Goal: Find specific page/section: Find specific page/section

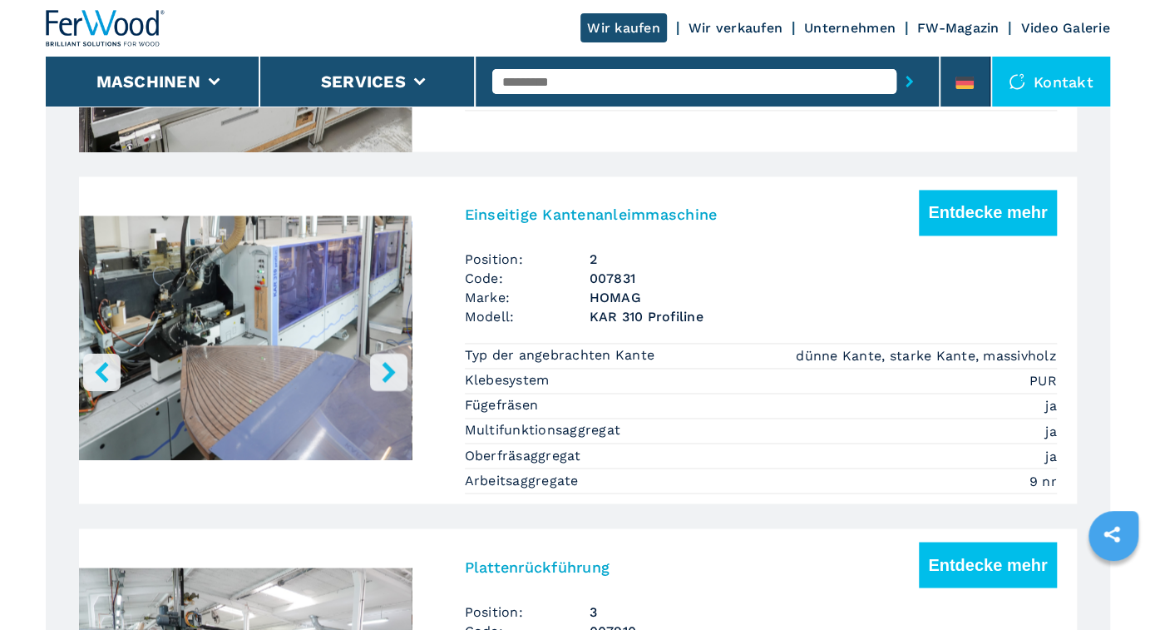
scroll to position [1644, 0]
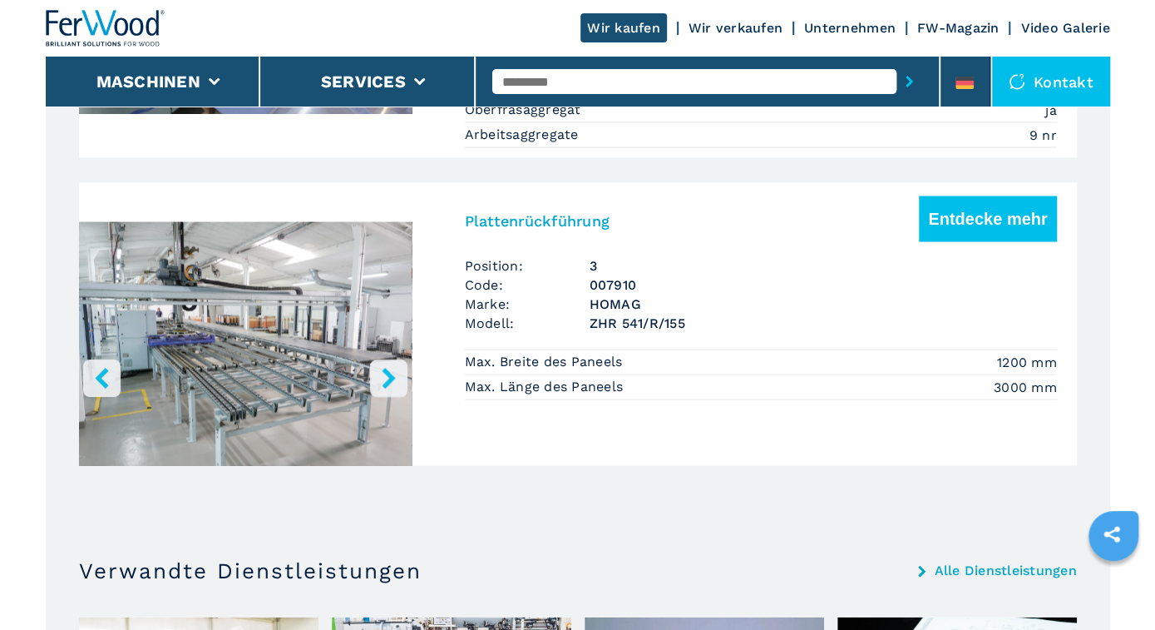
click at [380, 368] on icon "right-button" at bounding box center [388, 377] width 21 height 21
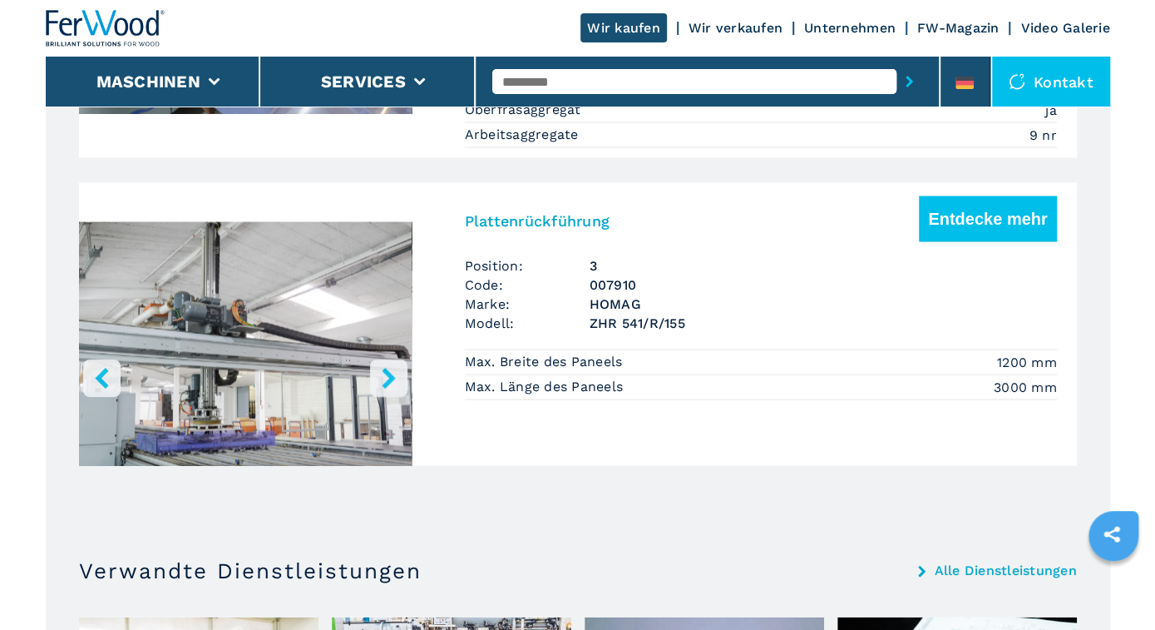
click at [380, 368] on icon "right-button" at bounding box center [388, 377] width 21 height 21
click at [110, 363] on button "left-button" at bounding box center [101, 376] width 37 height 37
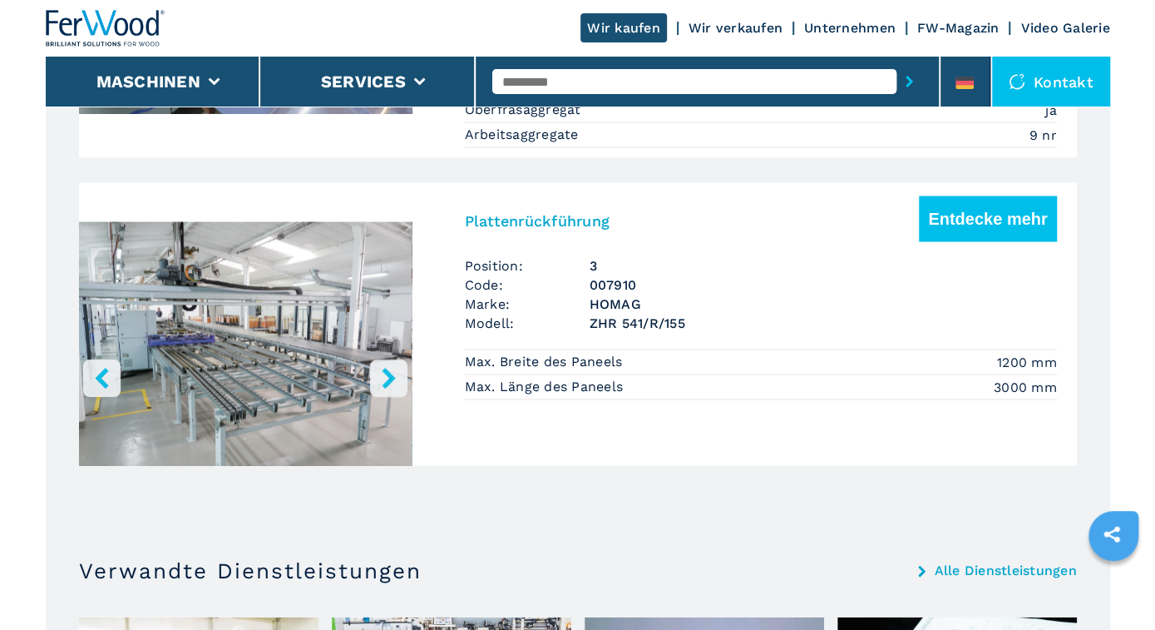
click at [110, 363] on button "left-button" at bounding box center [101, 376] width 37 height 37
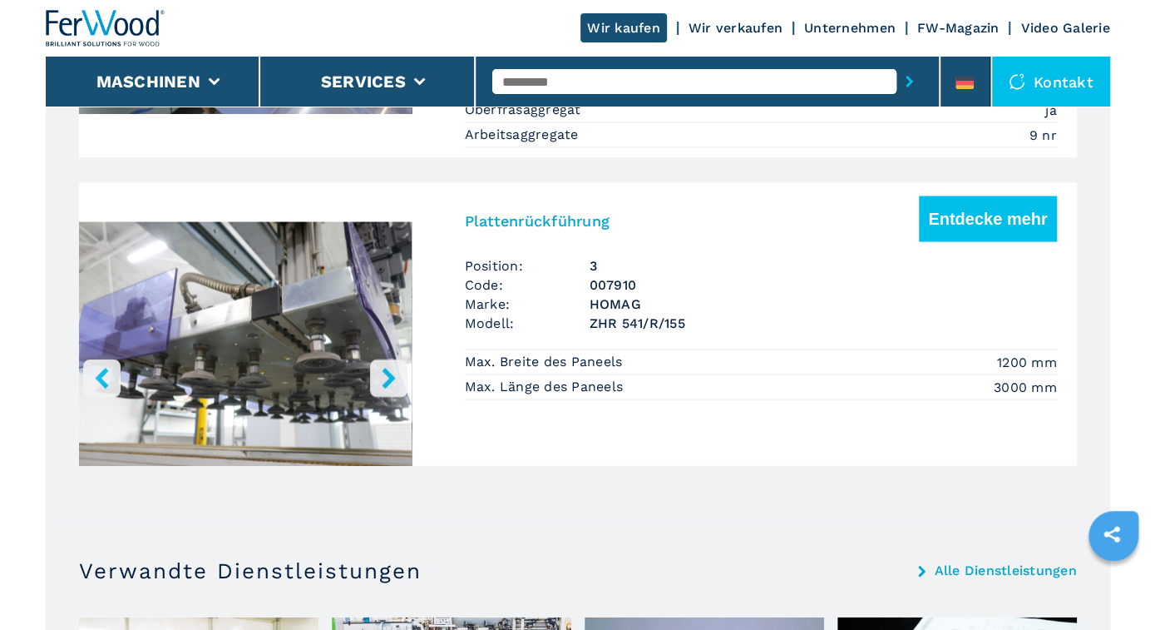
click at [110, 363] on button "left-button" at bounding box center [101, 376] width 37 height 37
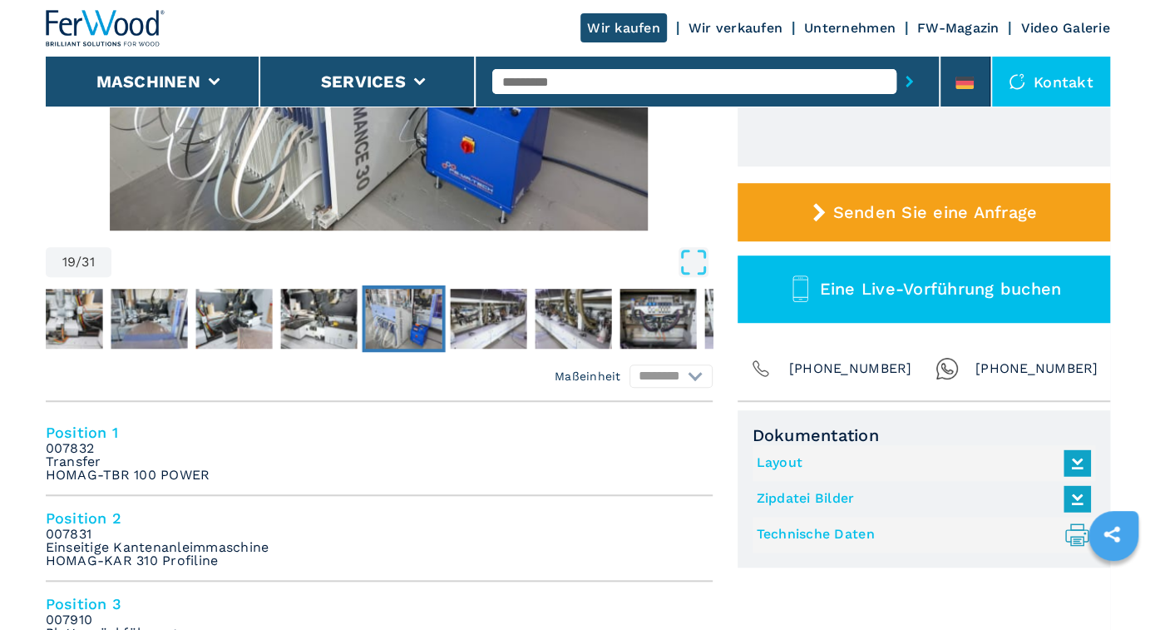
scroll to position [0, 0]
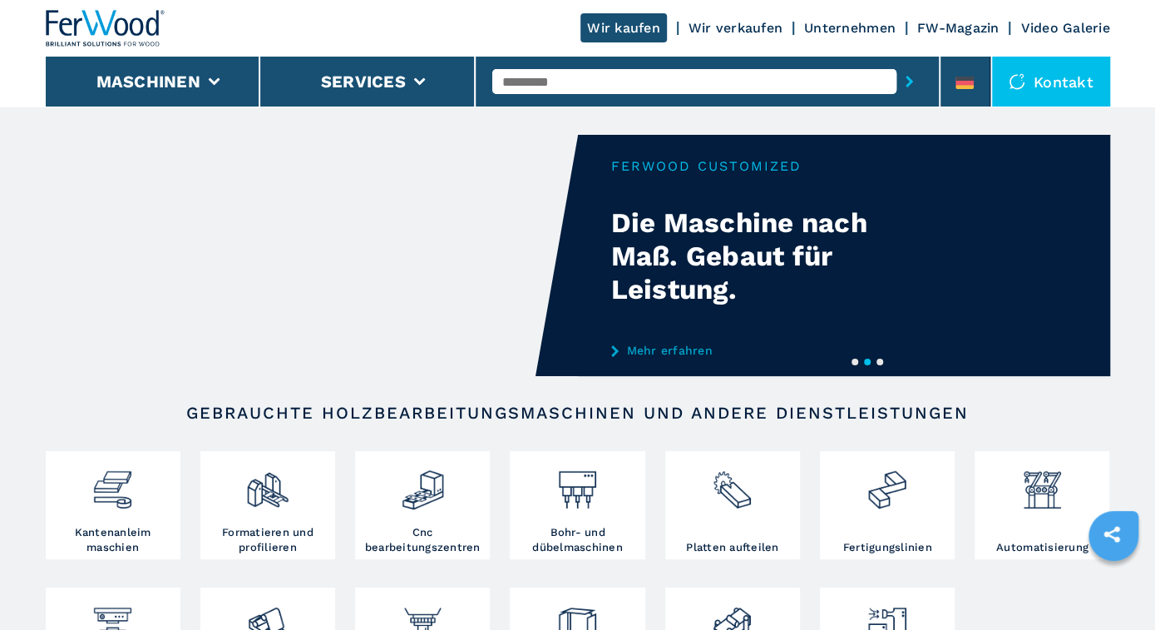
click at [541, 82] on input "text" at bounding box center [694, 81] width 404 height 25
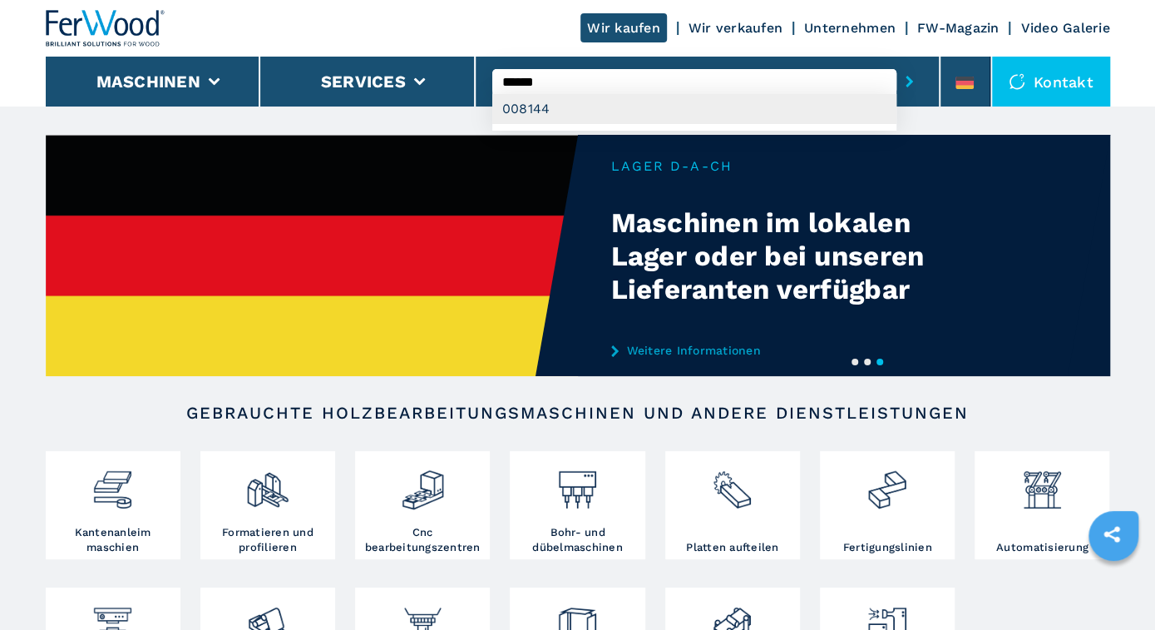
type input "******"
click at [543, 108] on div "008144" at bounding box center [694, 109] width 404 height 30
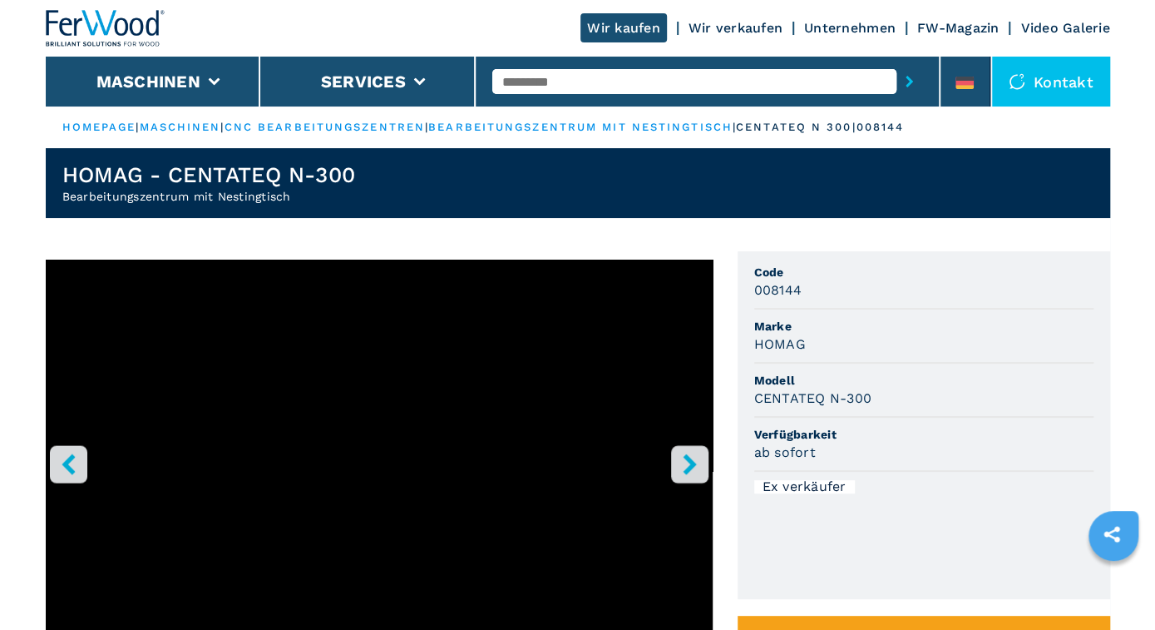
click at [695, 463] on icon "right-button" at bounding box center [689, 463] width 13 height 21
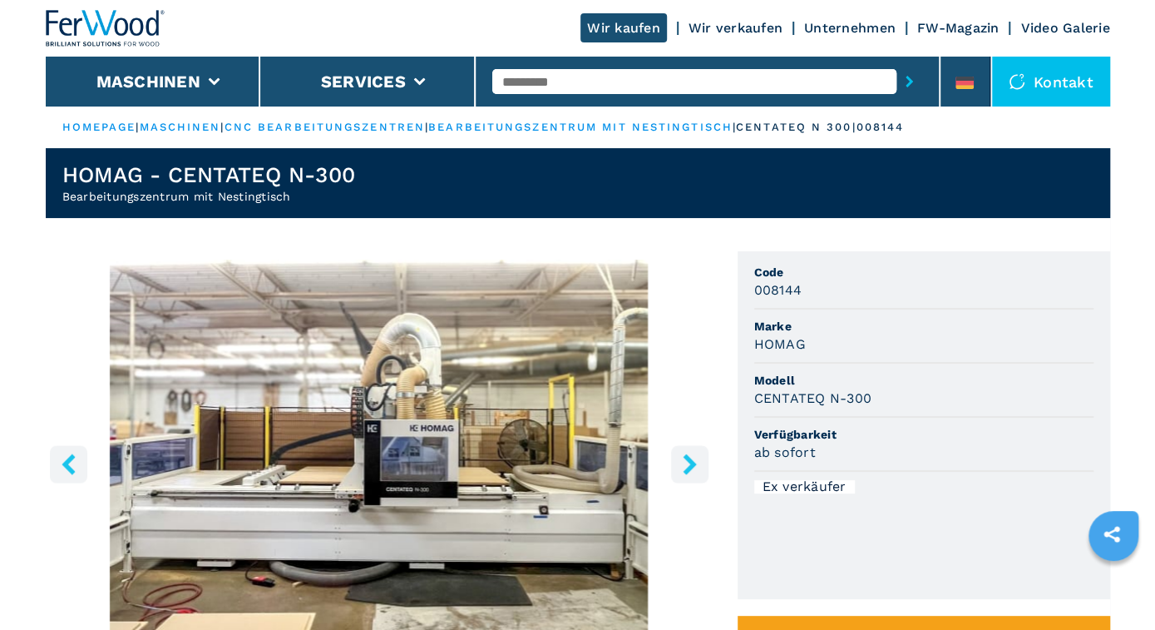
click at [695, 462] on icon "right-button" at bounding box center [690, 463] width 21 height 21
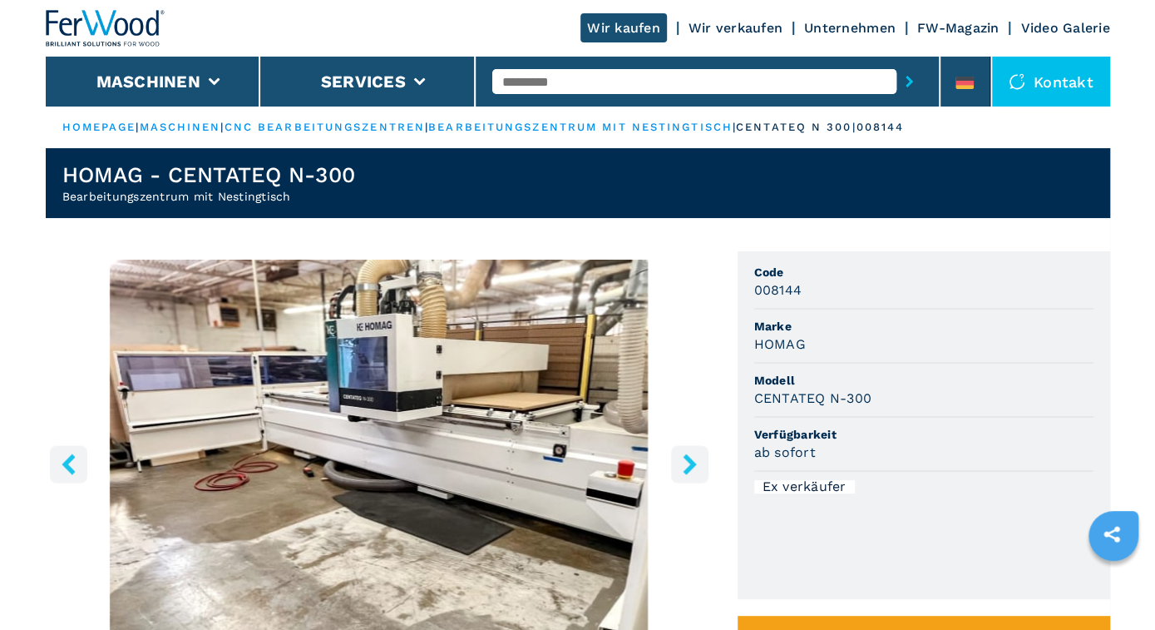
click at [695, 462] on icon "right-button" at bounding box center [690, 463] width 21 height 21
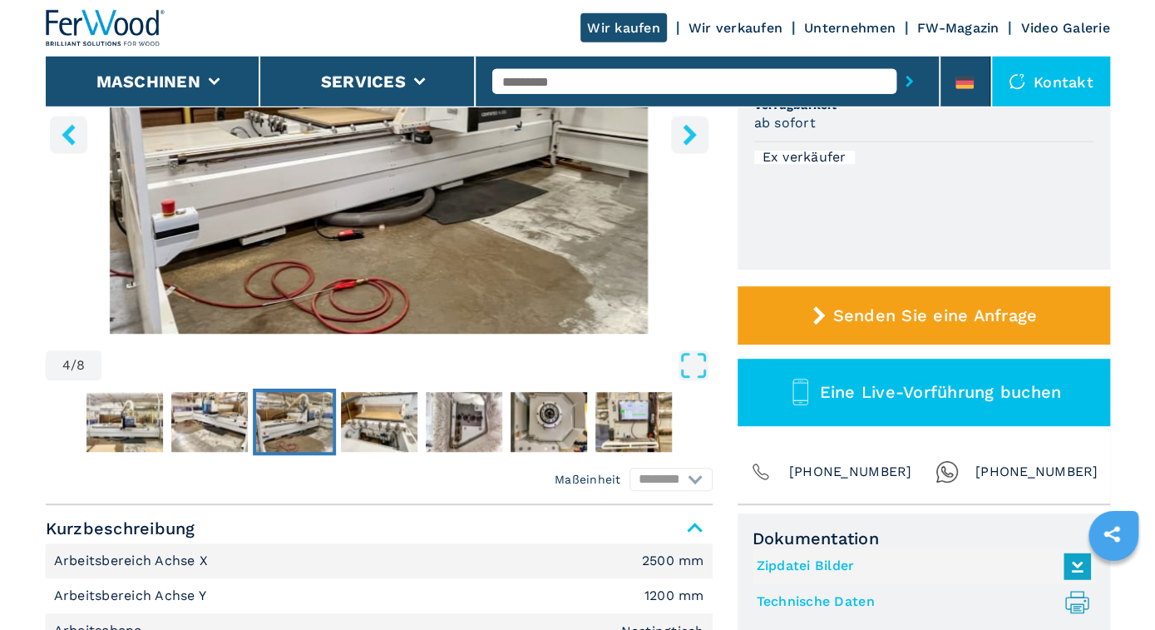
scroll to position [346, 0]
